Goal: Information Seeking & Learning: Learn about a topic

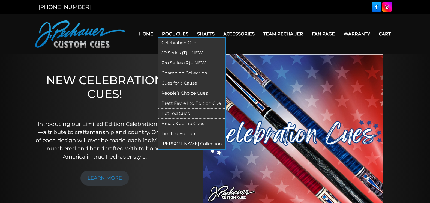
click at [178, 35] on link "Pool Cues" at bounding box center [175, 34] width 35 height 14
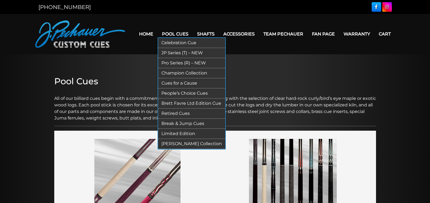
click at [173, 112] on link "Retired Cues" at bounding box center [191, 113] width 67 height 10
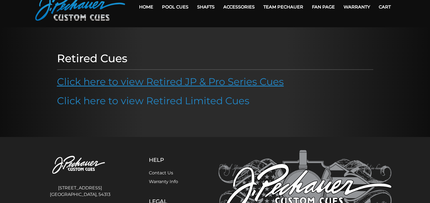
scroll to position [27, 0]
click at [166, 86] on link "Click here to view Retired JP & Pro Series Cues" at bounding box center [170, 81] width 227 height 12
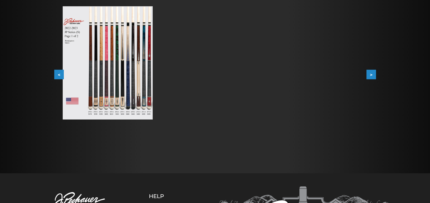
scroll to position [116, 0]
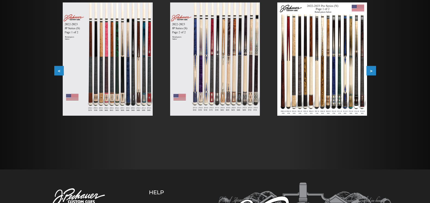
click at [371, 67] on button ">" at bounding box center [371, 71] width 10 height 10
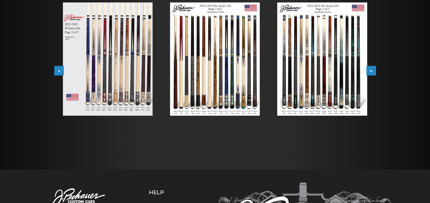
click at [371, 68] on button ">" at bounding box center [371, 71] width 10 height 10
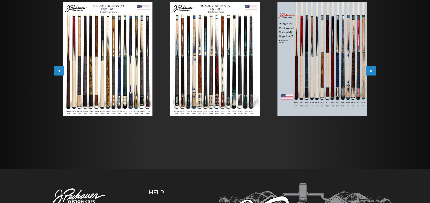
click at [371, 68] on button ">" at bounding box center [371, 71] width 10 height 10
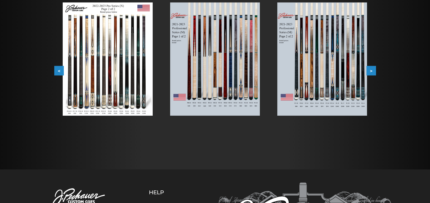
click at [371, 68] on button ">" at bounding box center [371, 71] width 10 height 10
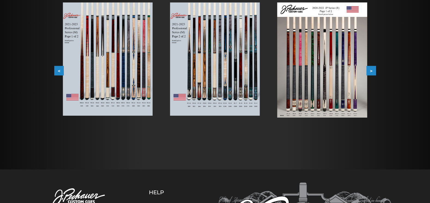
click at [371, 68] on button ">" at bounding box center [371, 71] width 10 height 10
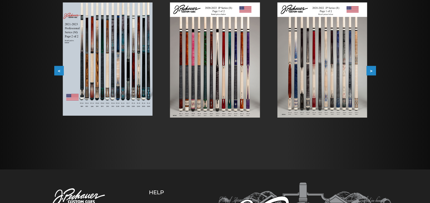
click at [371, 68] on button ">" at bounding box center [371, 71] width 10 height 10
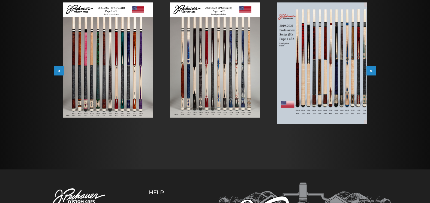
click at [371, 68] on button ">" at bounding box center [371, 71] width 10 height 10
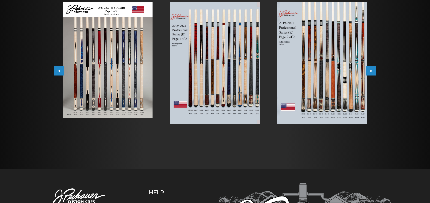
click at [371, 68] on button ">" at bounding box center [371, 71] width 10 height 10
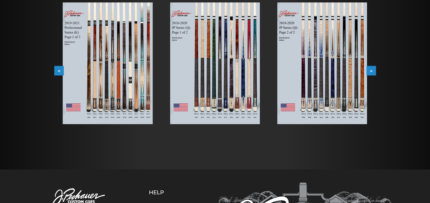
click at [371, 68] on button ">" at bounding box center [371, 71] width 10 height 10
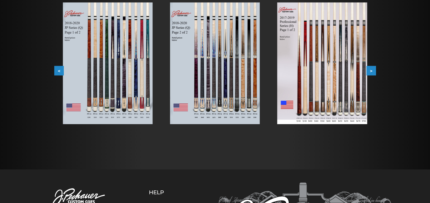
click at [371, 68] on button ">" at bounding box center [371, 71] width 10 height 10
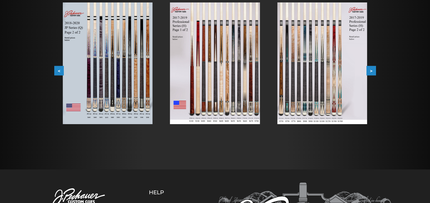
click at [371, 68] on button ">" at bounding box center [371, 71] width 10 height 10
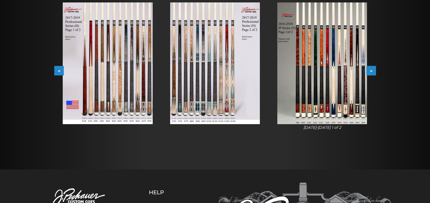
click at [371, 68] on button ">" at bounding box center [371, 71] width 10 height 10
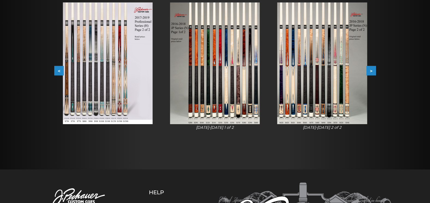
click at [370, 71] on button ">" at bounding box center [371, 71] width 10 height 10
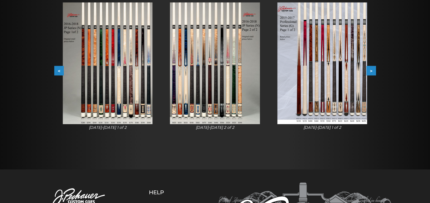
click at [370, 71] on button ">" at bounding box center [371, 71] width 10 height 10
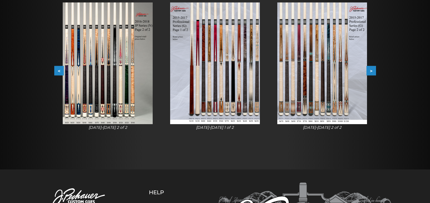
click at [370, 71] on button ">" at bounding box center [371, 71] width 10 height 10
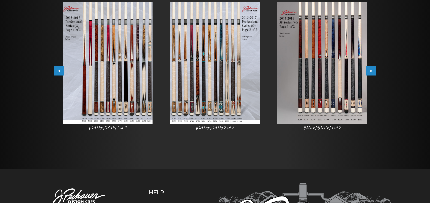
click at [370, 71] on button ">" at bounding box center [371, 71] width 10 height 10
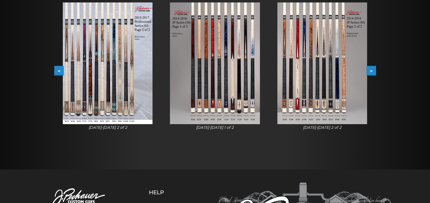
click at [215, 66] on img at bounding box center [215, 63] width 90 height 122
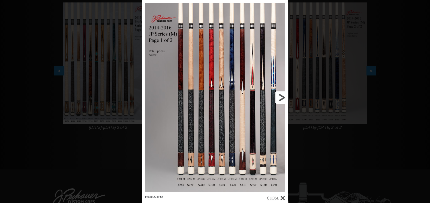
click at [280, 98] on link at bounding box center [254, 97] width 65 height 195
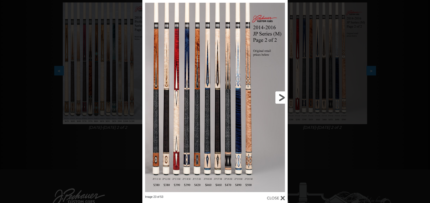
click at [228, 166] on link at bounding box center [254, 97] width 65 height 195
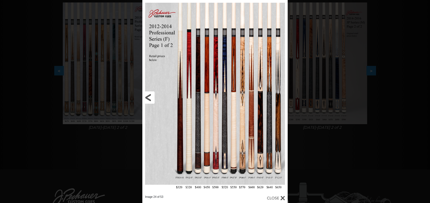
click at [147, 98] on link at bounding box center [174, 97] width 65 height 195
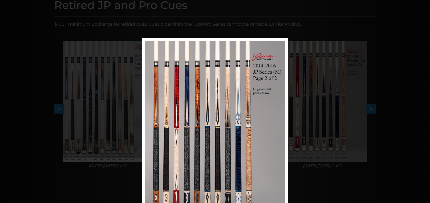
scroll to position [286, 0]
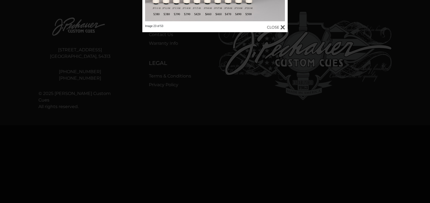
click at [274, 28] on div at bounding box center [276, 27] width 18 height 6
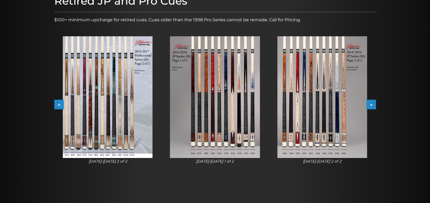
scroll to position [0, 0]
